Goal: Task Accomplishment & Management: Complete application form

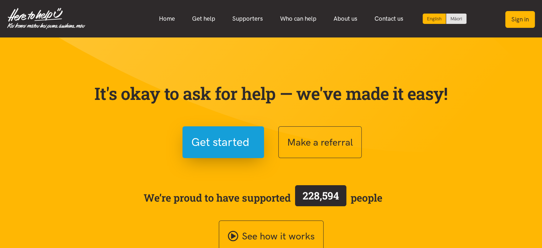
click at [520, 18] on button "Sign in" at bounding box center [520, 19] width 30 height 17
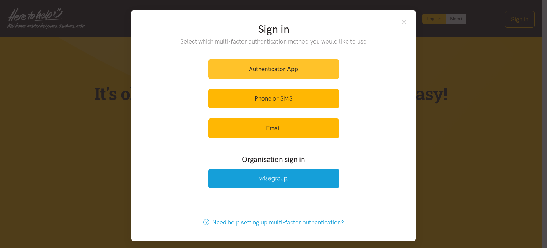
click at [272, 70] on link "Authenticator App" at bounding box center [273, 69] width 131 height 20
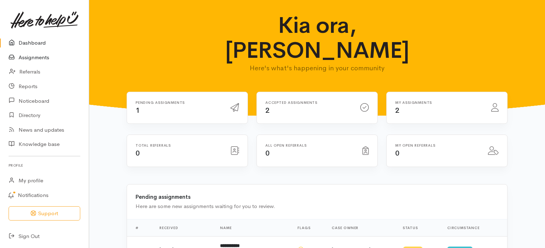
click at [42, 58] on link "Assignments" at bounding box center [44, 57] width 89 height 15
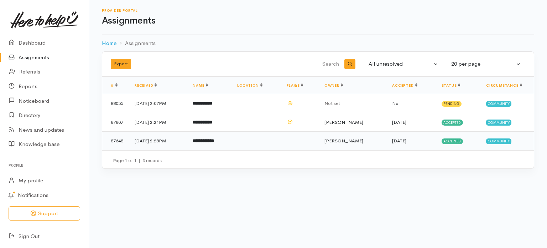
click at [214, 141] on b "**********" at bounding box center [203, 140] width 21 height 5
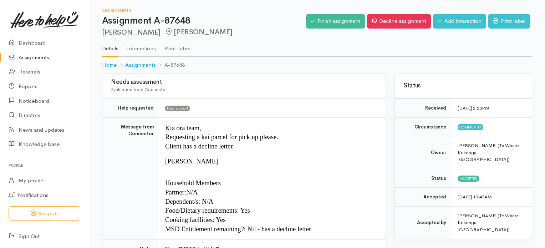
click at [34, 57] on link "Assignments" at bounding box center [44, 57] width 89 height 15
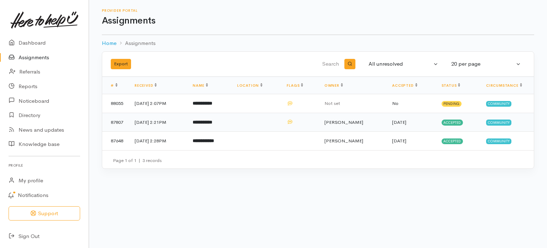
click at [212, 122] on b "**********" at bounding box center [203, 122] width 20 height 5
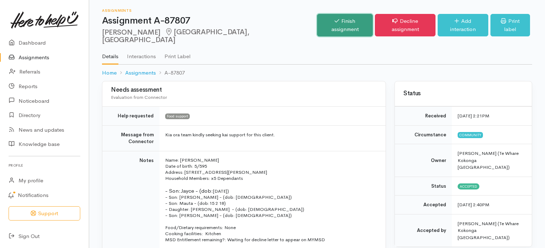
click at [328, 18] on link "Finish assignment" at bounding box center [345, 25] width 56 height 22
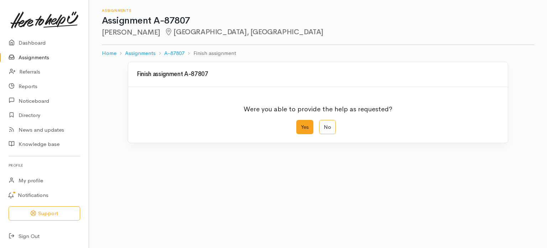
click at [301, 125] on label "Yes" at bounding box center [304, 127] width 17 height 15
click at [301, 124] on input "Yes" at bounding box center [298, 122] width 5 height 5
radio input "true"
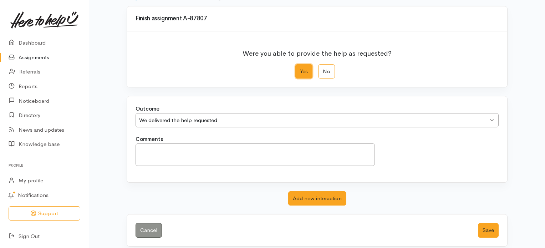
scroll to position [55, 0]
click at [487, 228] on button "Save" at bounding box center [488, 230] width 21 height 15
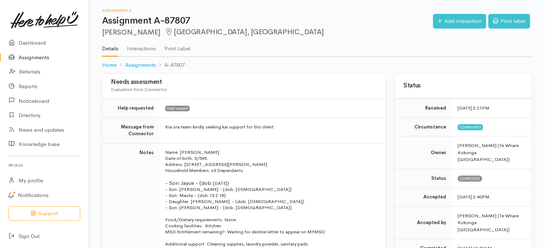
click at [35, 57] on link "Assignments" at bounding box center [44, 57] width 89 height 15
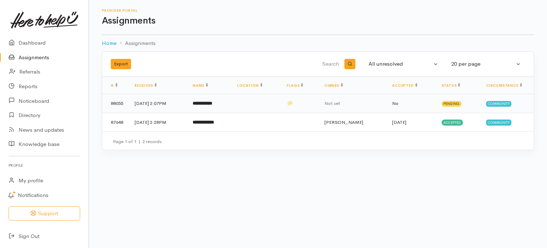
click at [212, 103] on b "**********" at bounding box center [203, 103] width 20 height 5
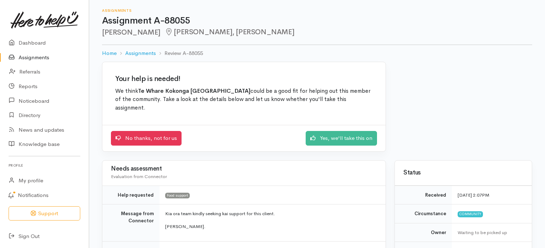
click at [31, 57] on link "Assignments" at bounding box center [44, 57] width 89 height 15
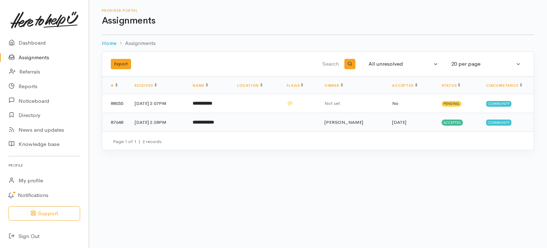
click at [152, 122] on td "[DATE] 2:28PM" at bounding box center [158, 122] width 58 height 19
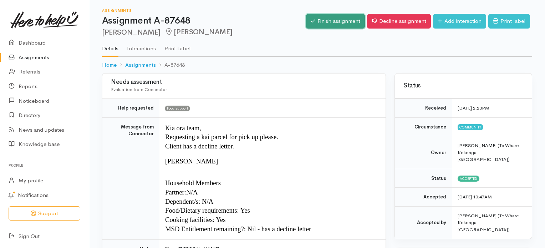
click at [323, 20] on link "Finish assignment" at bounding box center [335, 21] width 59 height 15
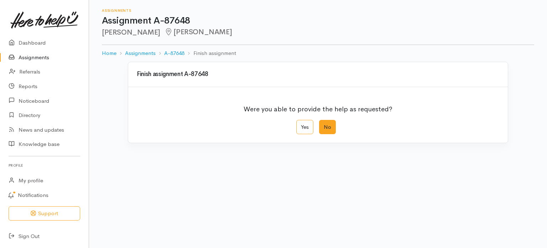
click at [327, 125] on label "No" at bounding box center [327, 127] width 17 height 15
click at [324, 124] on input "No" at bounding box center [321, 122] width 5 height 5
radio input "true"
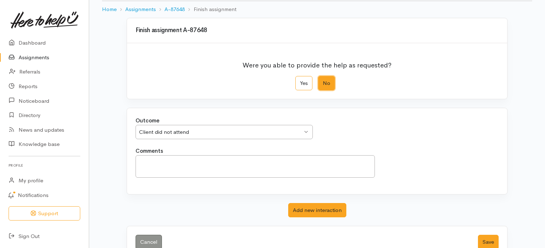
scroll to position [61, 0]
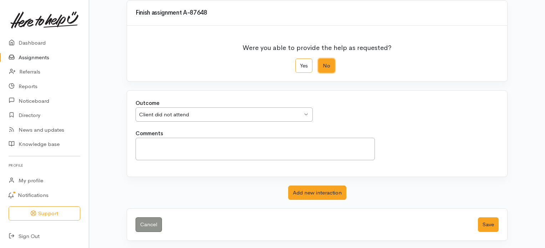
click at [307, 112] on div "Client did not attend Client did not attend" at bounding box center [223, 114] width 177 height 15
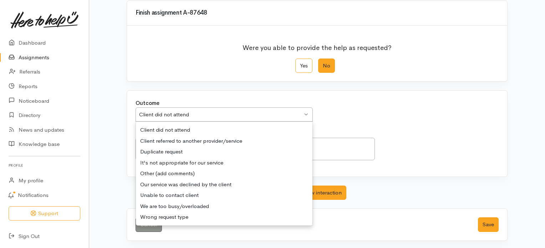
click at [264, 111] on div "Client did not attend" at bounding box center [220, 114] width 163 height 8
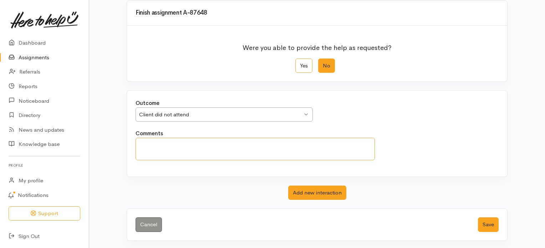
click at [157, 146] on textarea "Comments" at bounding box center [254, 149] width 239 height 22
click at [140, 143] on textarea "Phoned this client and spoke with her but she has failed to come in" at bounding box center [254, 149] width 239 height 22
click at [225, 144] on textarea "I have phoned this client and spoke with her but she has failed to come in" at bounding box center [254, 149] width 239 height 22
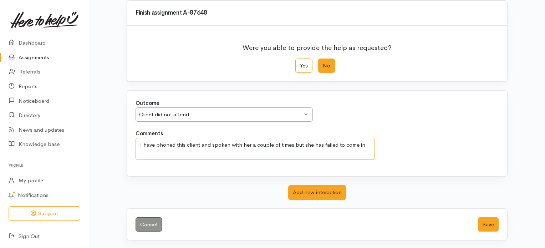
click at [364, 144] on textarea "I have phoned this client and spoken with her a couple of times but she has fai…" at bounding box center [254, 149] width 239 height 22
type textarea "I have phoned this client and spoken with her a couple of times but she has fai…"
click at [485, 222] on button "Save" at bounding box center [488, 224] width 21 height 15
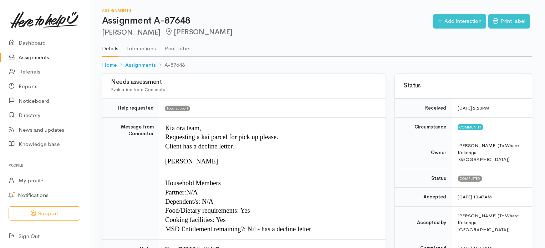
click at [31, 56] on link "Assignments" at bounding box center [44, 57] width 89 height 15
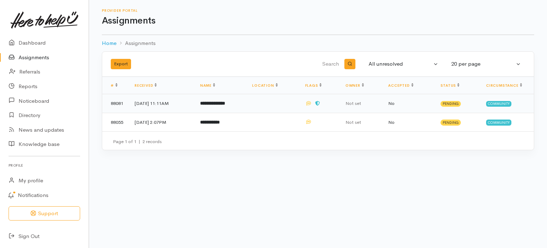
click at [225, 102] on b "**********" at bounding box center [212, 103] width 25 height 5
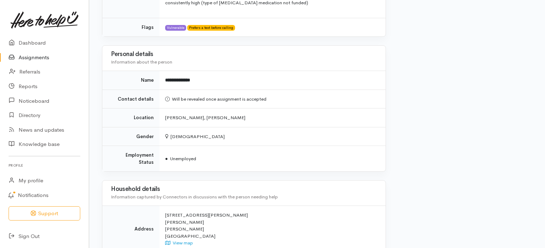
scroll to position [670, 0]
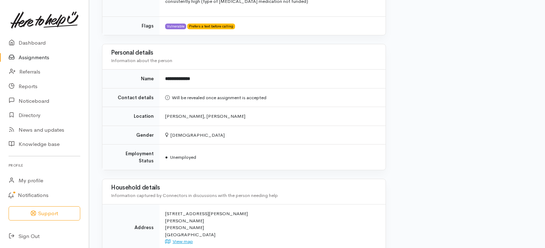
click at [180, 238] on link "View map" at bounding box center [179, 241] width 28 height 6
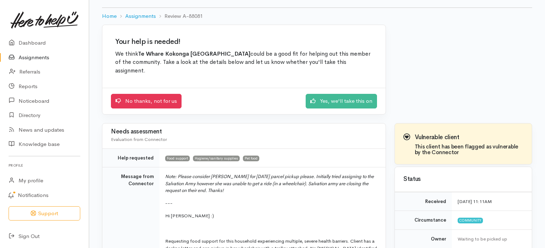
scroll to position [0, 0]
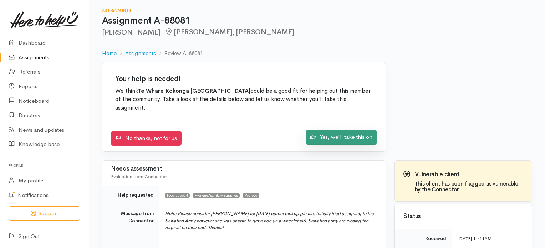
click at [335, 138] on link "Yes, we'll take this on" at bounding box center [340, 137] width 71 height 15
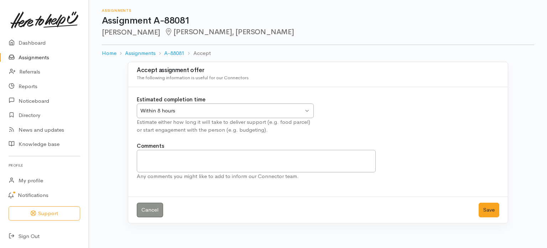
click at [306, 113] on div "Within 8 hours Within 8 hours" at bounding box center [225, 110] width 177 height 15
click at [490, 209] on button "Save" at bounding box center [489, 209] width 21 height 15
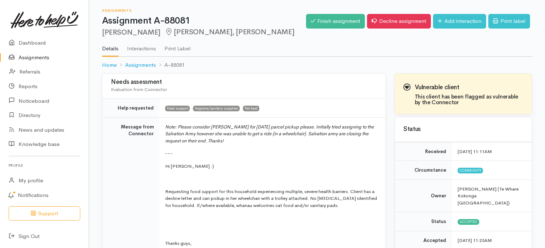
click at [29, 57] on link "Assignments" at bounding box center [44, 57] width 89 height 15
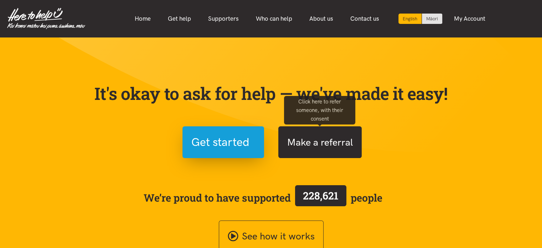
click at [337, 146] on button "Make a referral" at bounding box center [319, 142] width 83 height 32
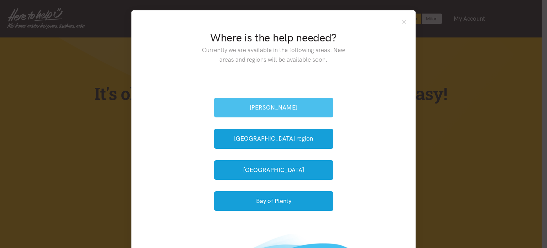
click at [268, 109] on button "[PERSON_NAME]" at bounding box center [273, 108] width 119 height 20
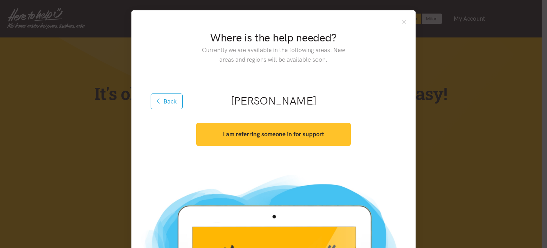
click at [265, 137] on strong "I am referring someone in for support" at bounding box center [273, 133] width 101 height 7
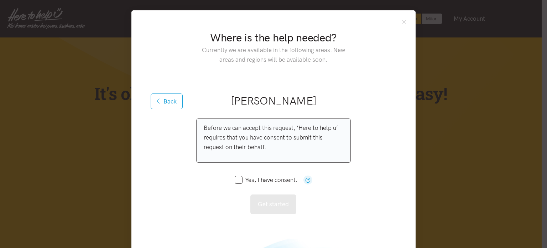
click at [235, 181] on input "Yes, I have consent." at bounding box center [266, 180] width 63 height 6
checkbox input "true"
click at [274, 202] on button "Get started" at bounding box center [274, 204] width 46 height 20
